Goal: Check status: Check status

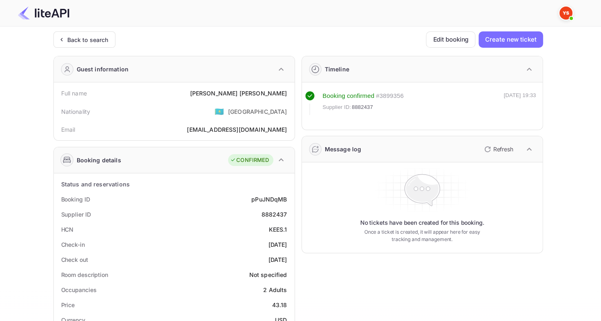
click at [89, 31] on div "Unsaved Changes Ticket Affiliate URL [URL][DOMAIN_NAME] Business partner name N…" at bounding box center [295, 305] width 591 height 557
click at [110, 43] on div "Back to search" at bounding box center [84, 39] width 62 height 16
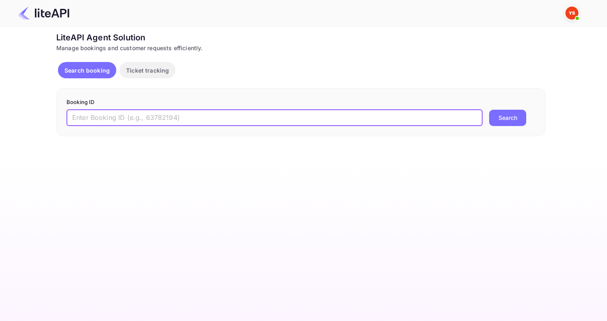
click at [260, 112] on input "text" at bounding box center [275, 118] width 416 height 16
paste input "8843578"
type input "8843578"
click at [489, 110] on button "Search" at bounding box center [507, 118] width 37 height 16
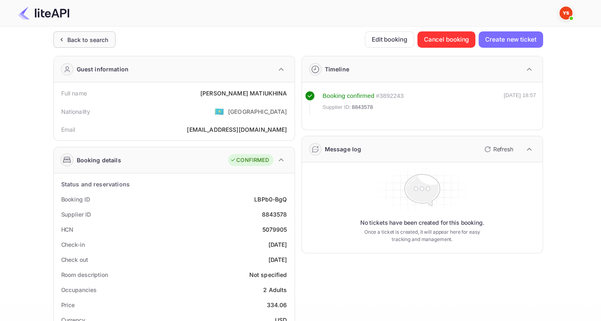
click at [86, 37] on div "Back to search" at bounding box center [87, 39] width 41 height 9
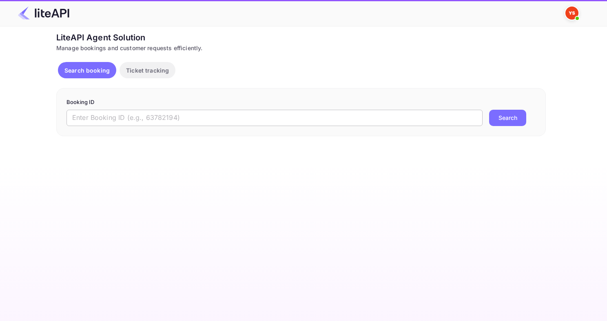
click at [158, 114] on input "text" at bounding box center [275, 118] width 416 height 16
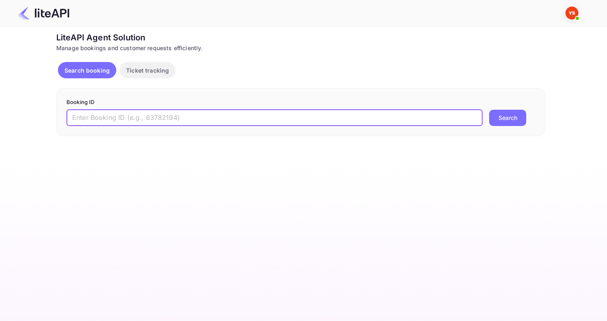
paste input "8822640"
type input "8822640"
click at [489, 110] on button "Search" at bounding box center [507, 118] width 37 height 16
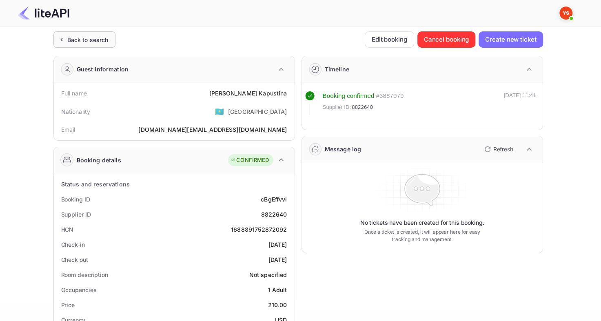
click at [109, 41] on div "Back to search" at bounding box center [84, 39] width 62 height 16
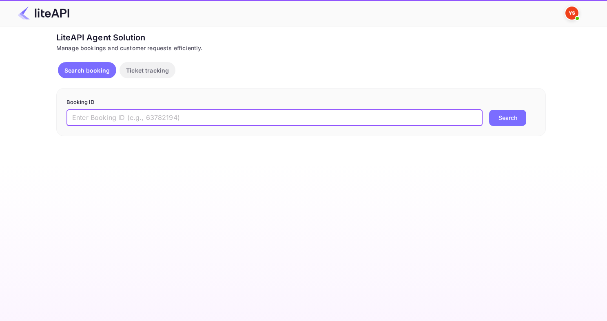
click at [153, 114] on input "text" at bounding box center [275, 118] width 416 height 16
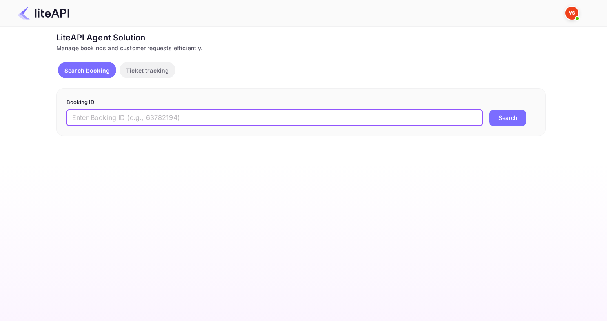
paste input "8807663"
type input "8807663"
click at [489, 110] on button "Search" at bounding box center [507, 118] width 37 height 16
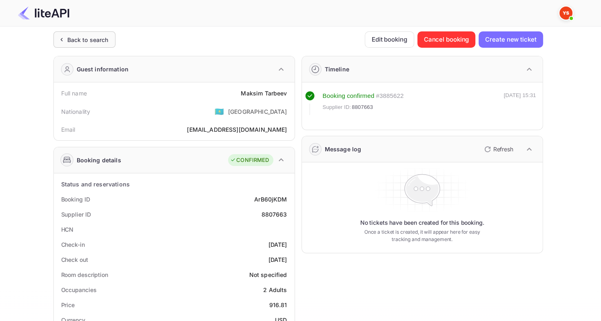
click at [96, 40] on div "Back to search" at bounding box center [87, 39] width 41 height 9
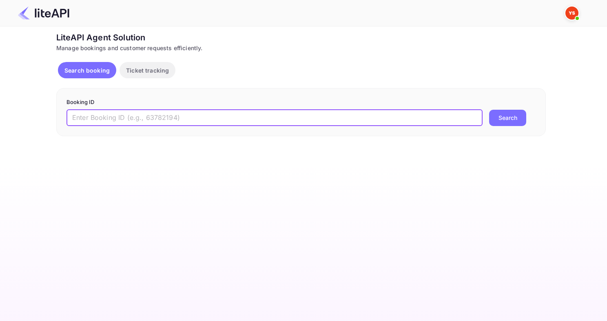
click at [187, 121] on input "text" at bounding box center [275, 118] width 416 height 16
paste input "8650244"
type input "8650244"
click at [489, 110] on button "Search" at bounding box center [507, 118] width 37 height 16
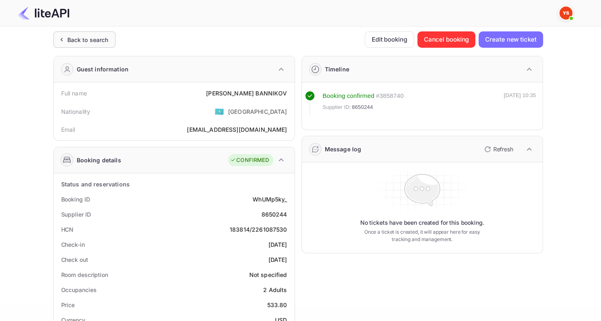
click at [89, 41] on div "Back to search" at bounding box center [87, 39] width 41 height 9
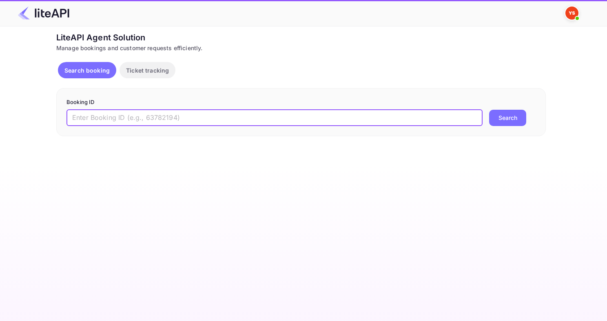
click at [195, 115] on input "text" at bounding box center [275, 118] width 416 height 16
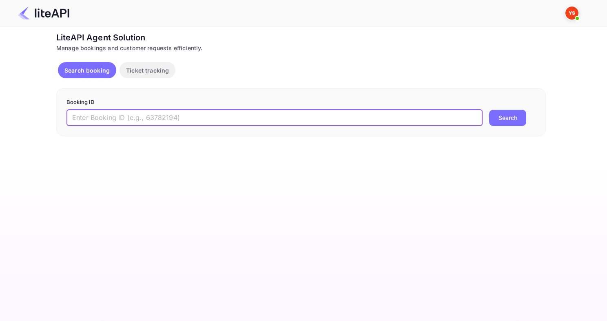
paste input "8861079"
type input "8861079"
click at [489, 110] on button "Search" at bounding box center [507, 118] width 37 height 16
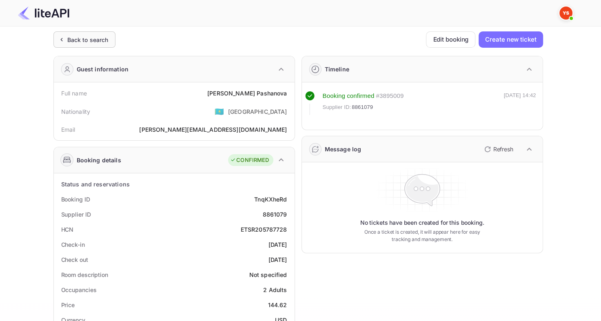
click at [78, 34] on div "Back to search" at bounding box center [84, 39] width 62 height 16
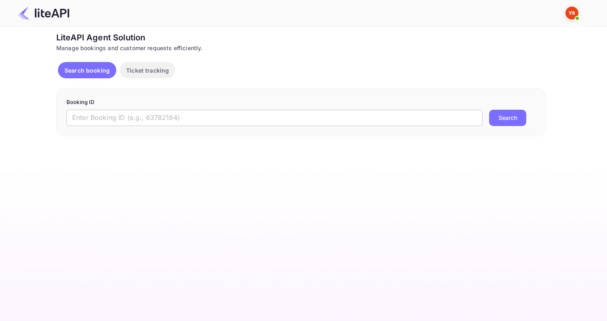
click at [245, 119] on input "text" at bounding box center [275, 118] width 416 height 16
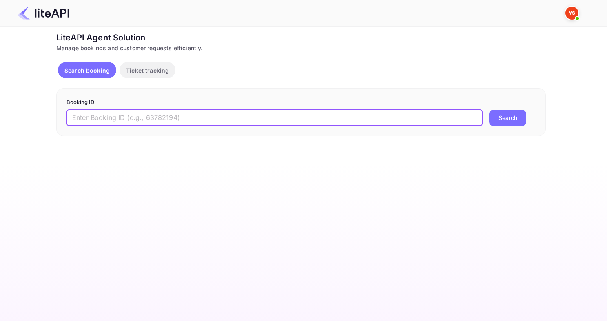
paste input "8583938"
type input "8583938"
click at [489, 110] on button "Search" at bounding box center [507, 118] width 37 height 16
